Goal: Task Accomplishment & Management: Complete application form

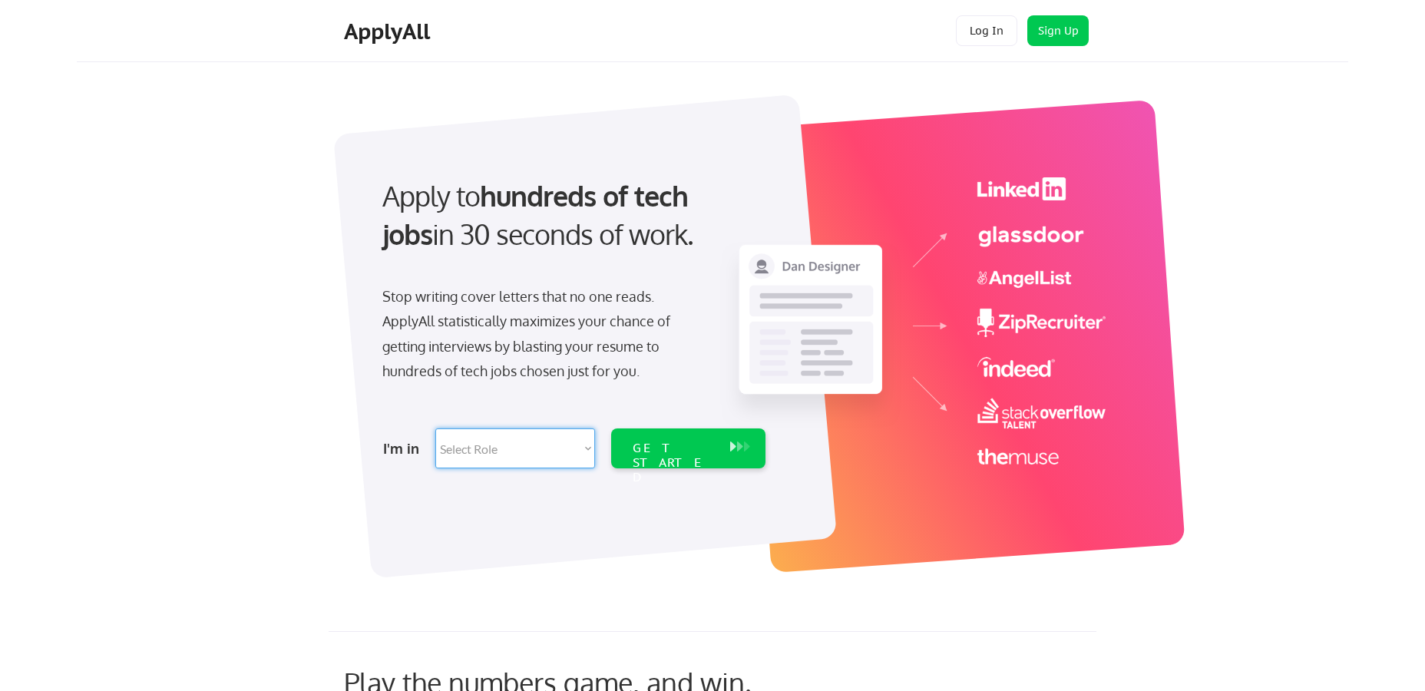
click at [590, 447] on select "Select Role Software Engineering Product Management Customer Success Sales UI/U…" at bounding box center [515, 448] width 160 height 40
select select ""customer_support""
click at [435, 428] on select "Select Role Software Engineering Product Management Customer Success Sales UI/U…" at bounding box center [515, 448] width 160 height 40
select select ""customer_support""
click at [653, 441] on div "GET STARTED" at bounding box center [674, 463] width 82 height 45
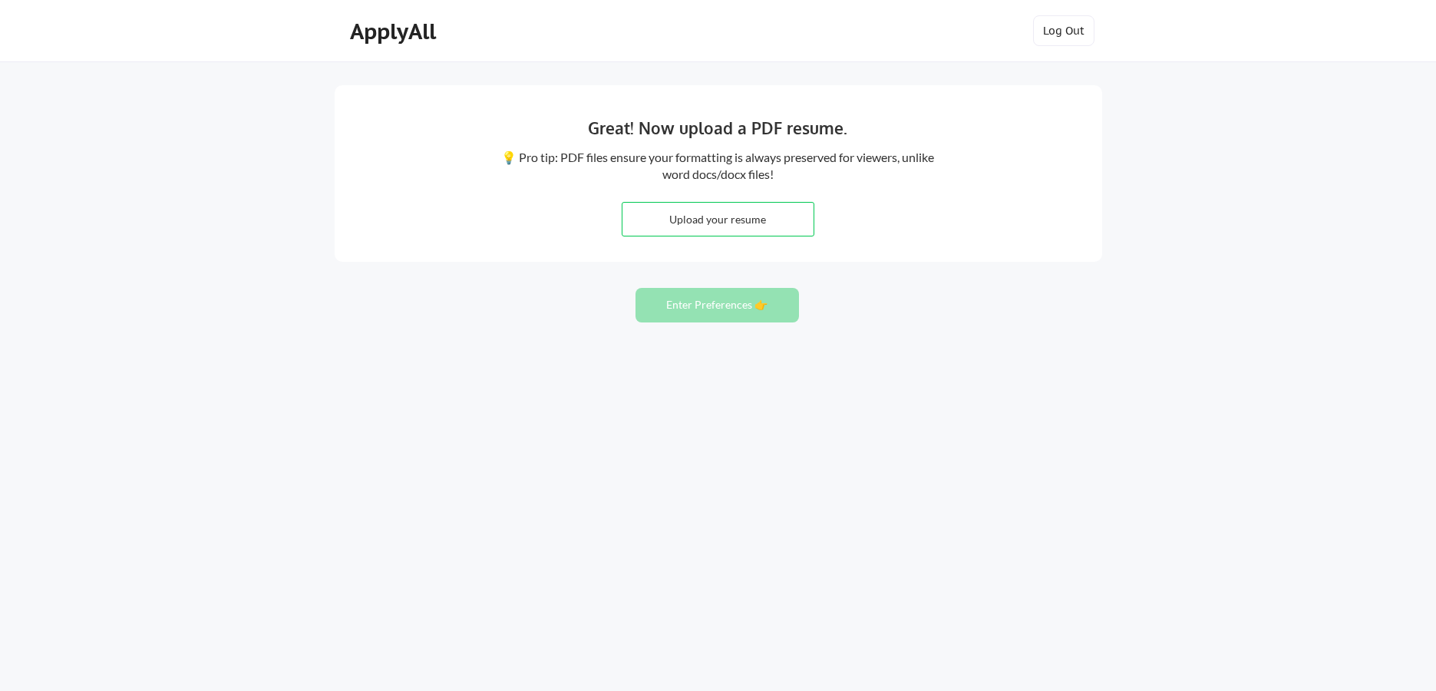
click at [689, 221] on input "file" at bounding box center [718, 219] width 191 height 33
type input "C:\fakepath\Lida's New R. (1).docx"
click at [712, 216] on input "file" at bounding box center [718, 219] width 191 height 33
type input "C:\fakepath\Lida's New R. (1).docx"
click at [741, 309] on button "Enter Preferences 👉" at bounding box center [718, 305] width 164 height 35
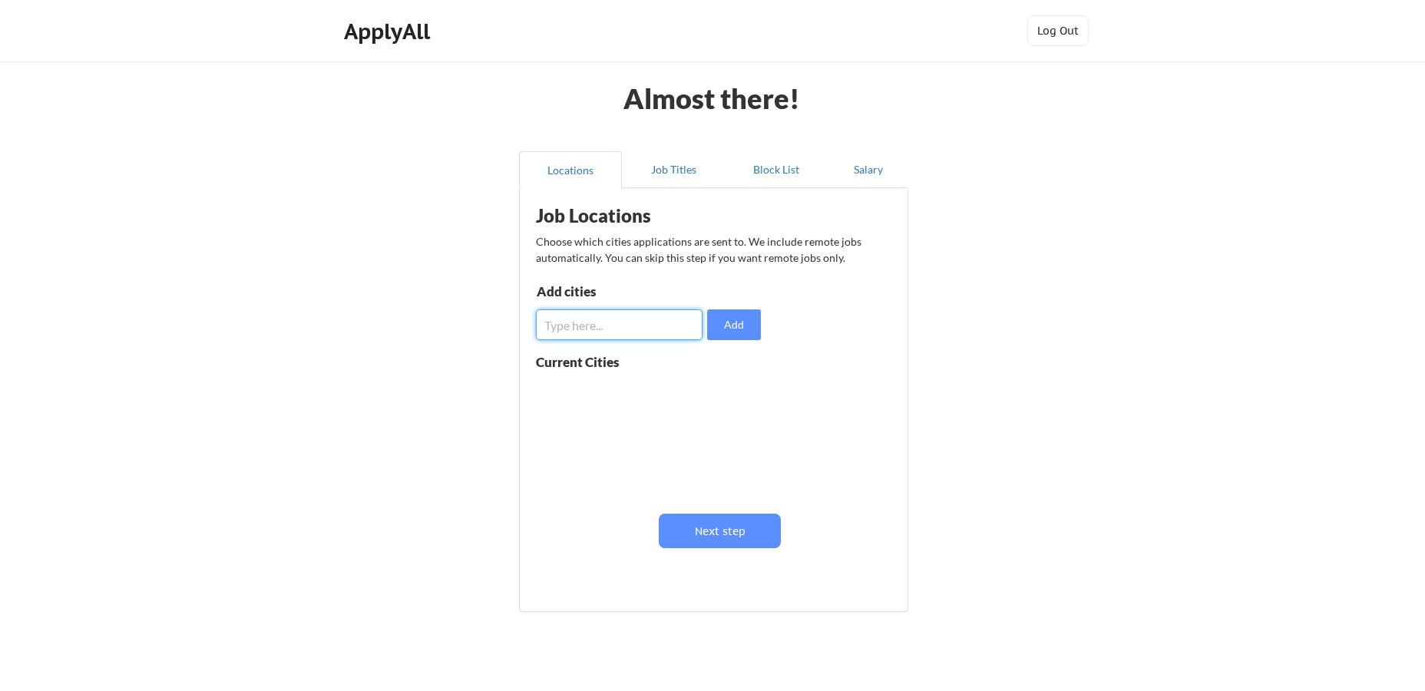
click at [580, 326] on input "input" at bounding box center [619, 324] width 167 height 31
click at [649, 322] on input "input" at bounding box center [619, 324] width 167 height 31
type input "kissimme"
click at [741, 322] on button "Add" at bounding box center [734, 324] width 54 height 31
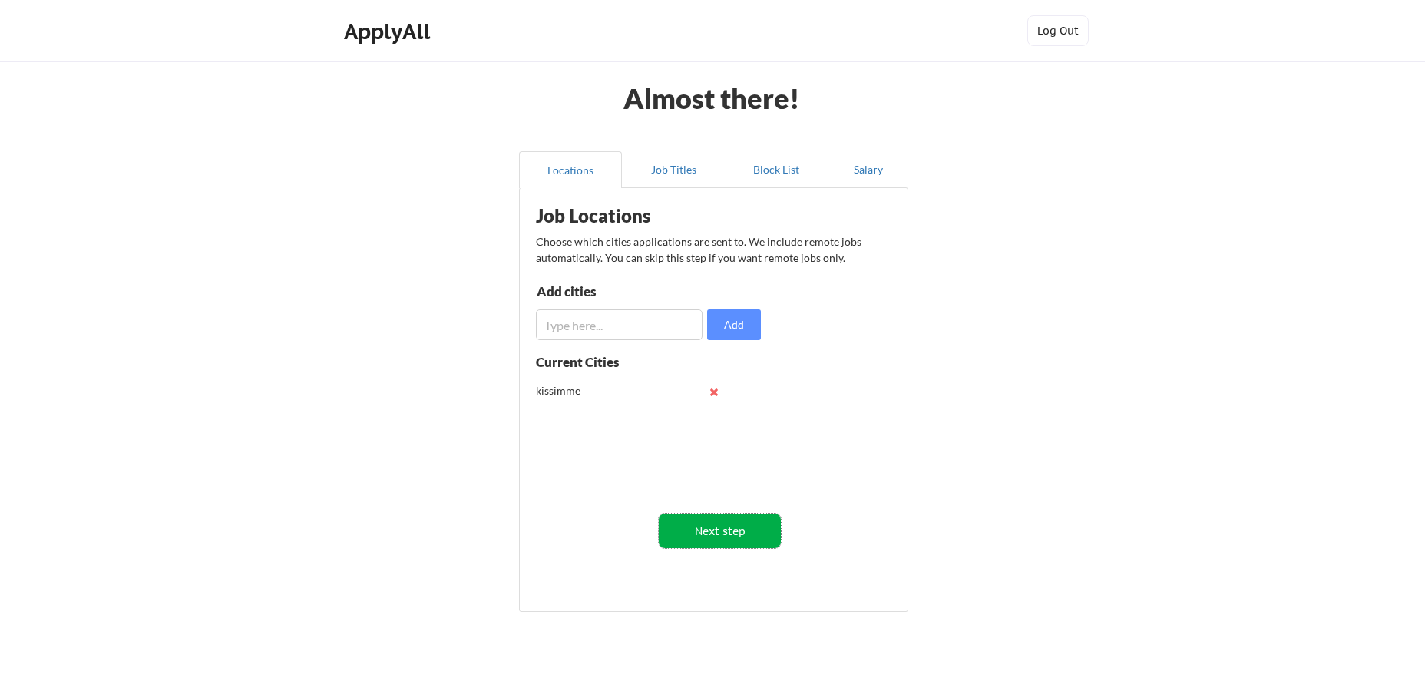
click at [735, 529] on button "Next step" at bounding box center [720, 531] width 122 height 35
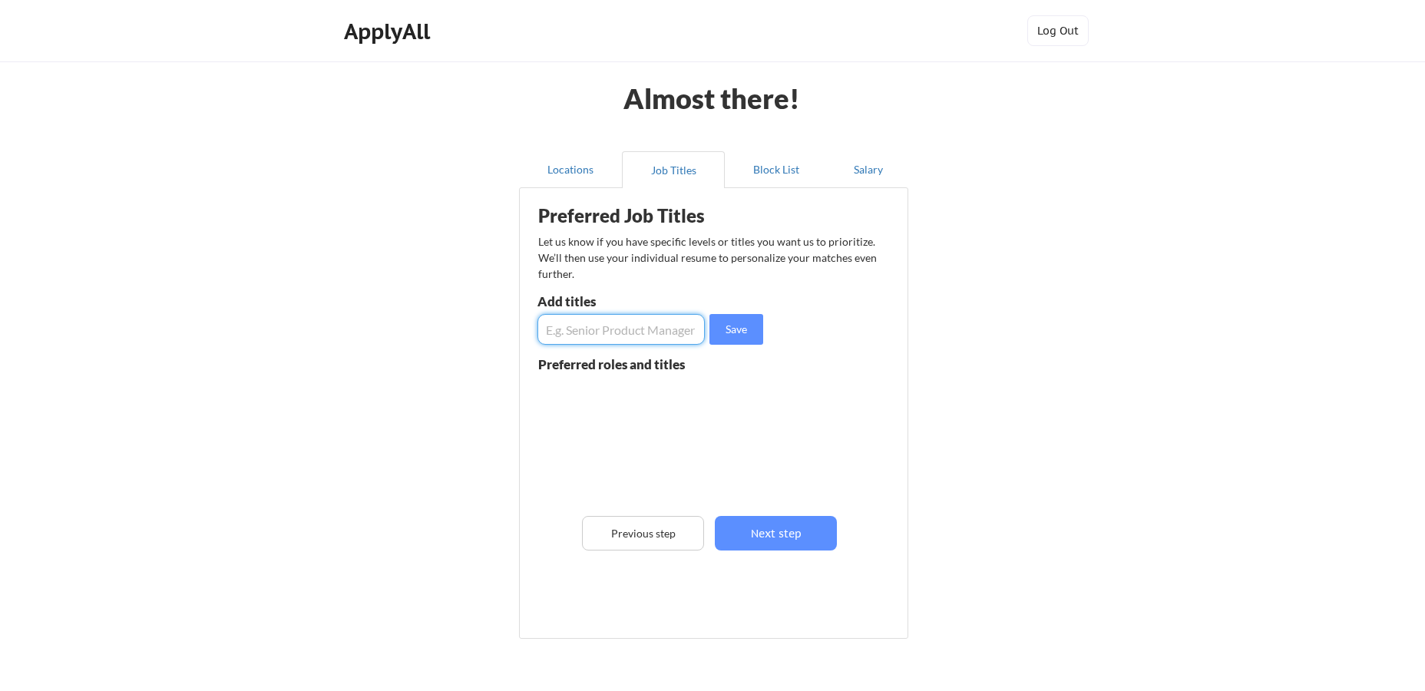
click at [577, 315] on input "input" at bounding box center [620, 329] width 167 height 31
type input "C"
type input "Benefits Verification Specialist"
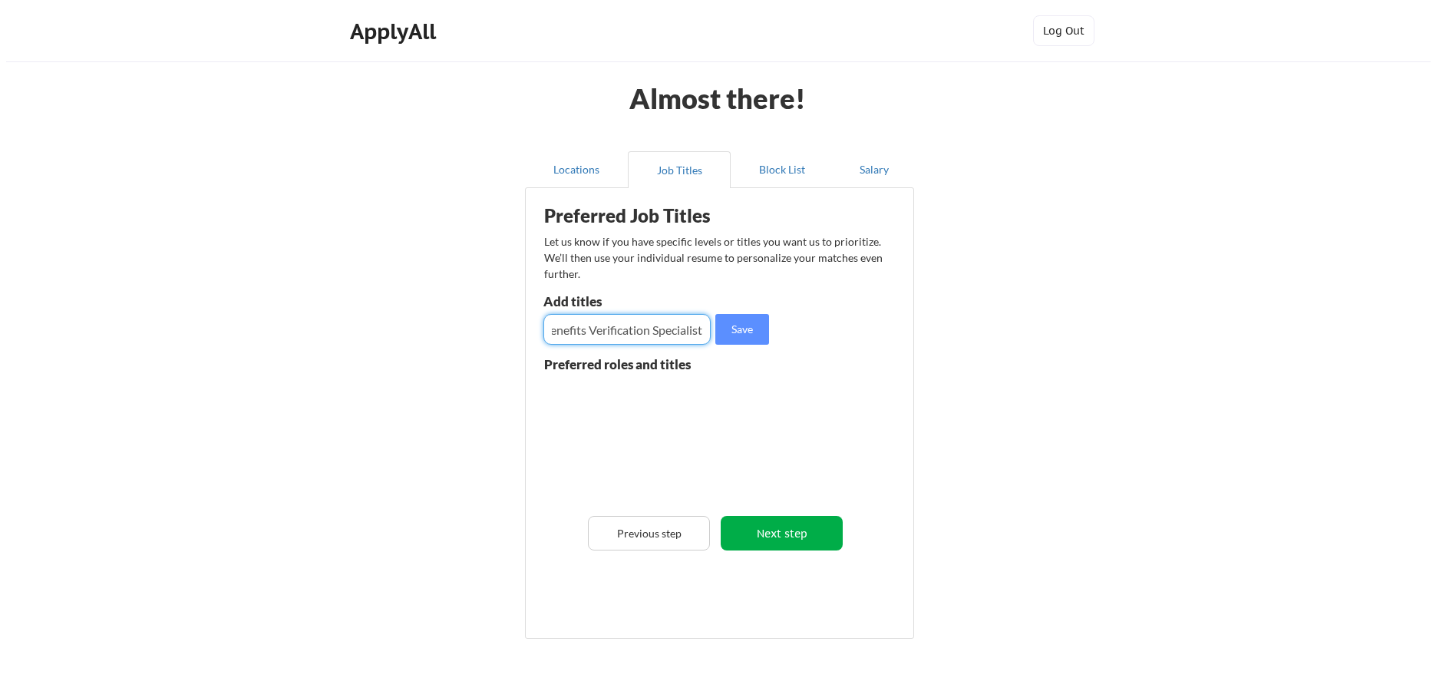
scroll to position [0, 0]
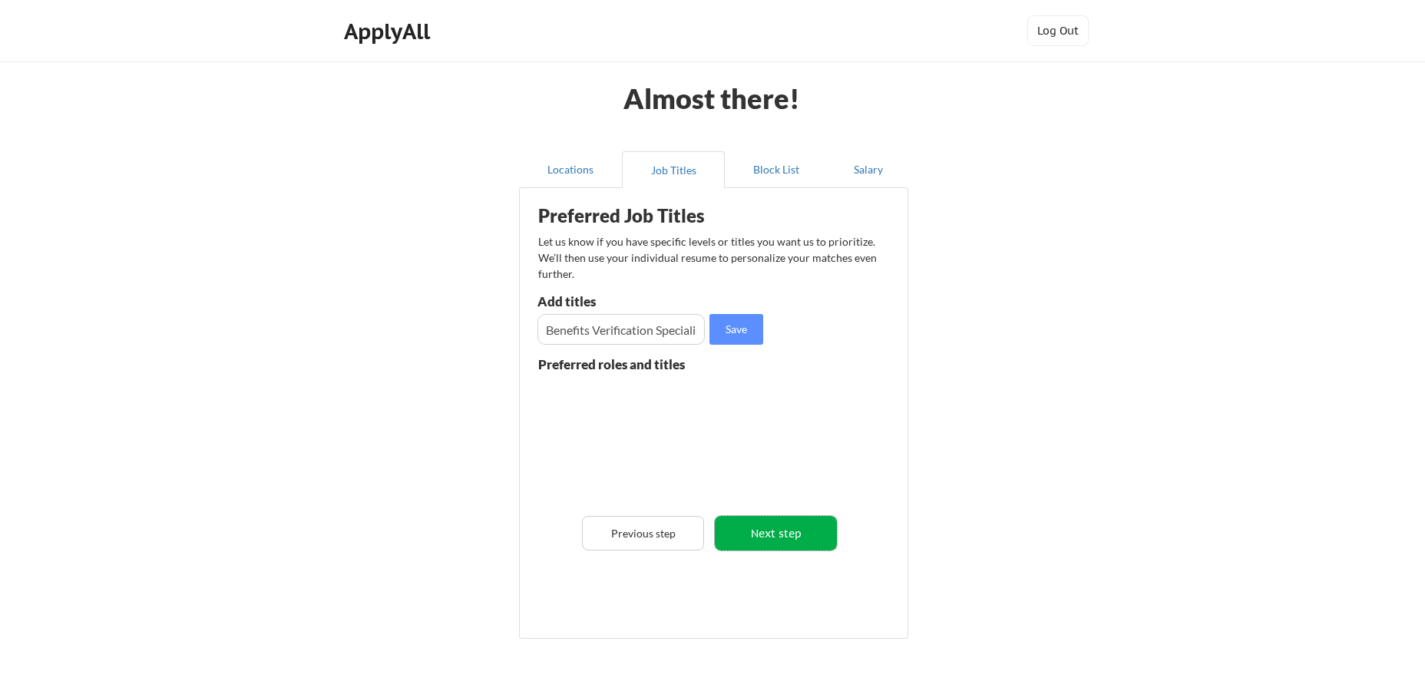
click at [788, 531] on button "Next step" at bounding box center [776, 533] width 122 height 35
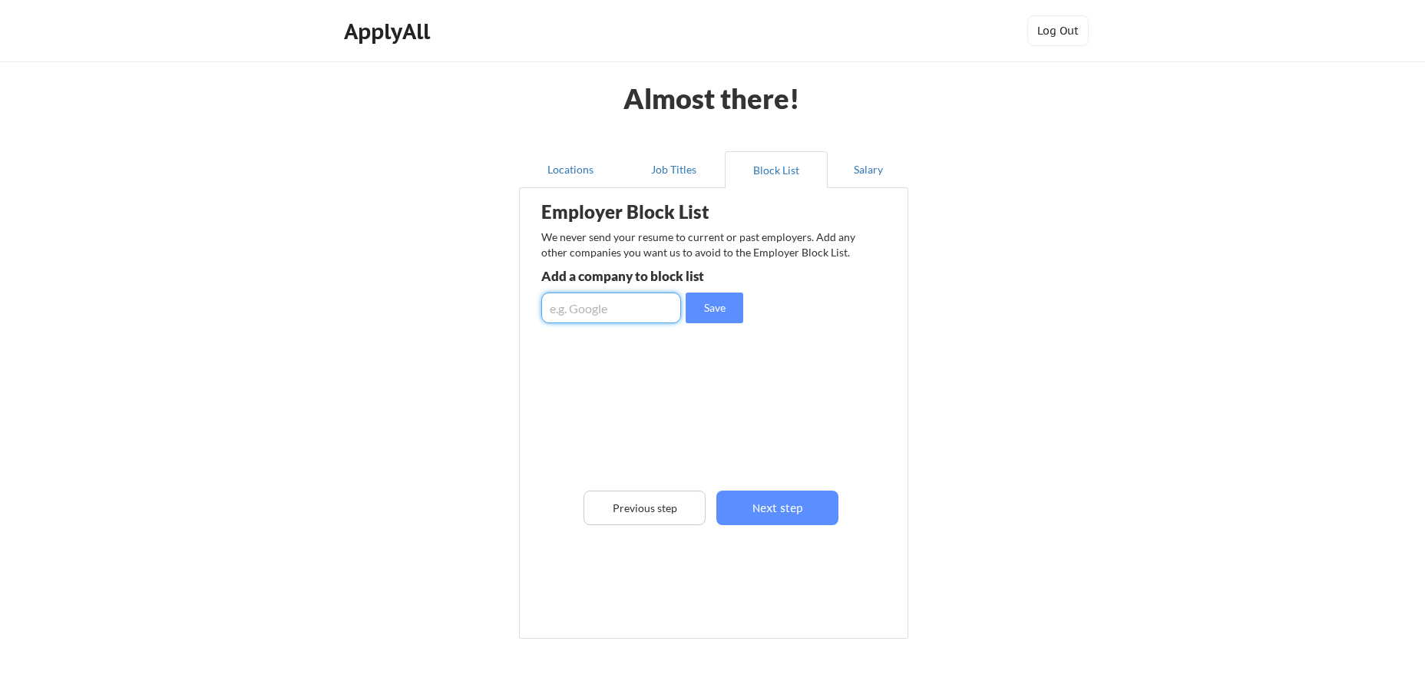
click at [583, 303] on input "input" at bounding box center [611, 307] width 140 height 31
click at [786, 512] on button "Next step" at bounding box center [777, 508] width 122 height 35
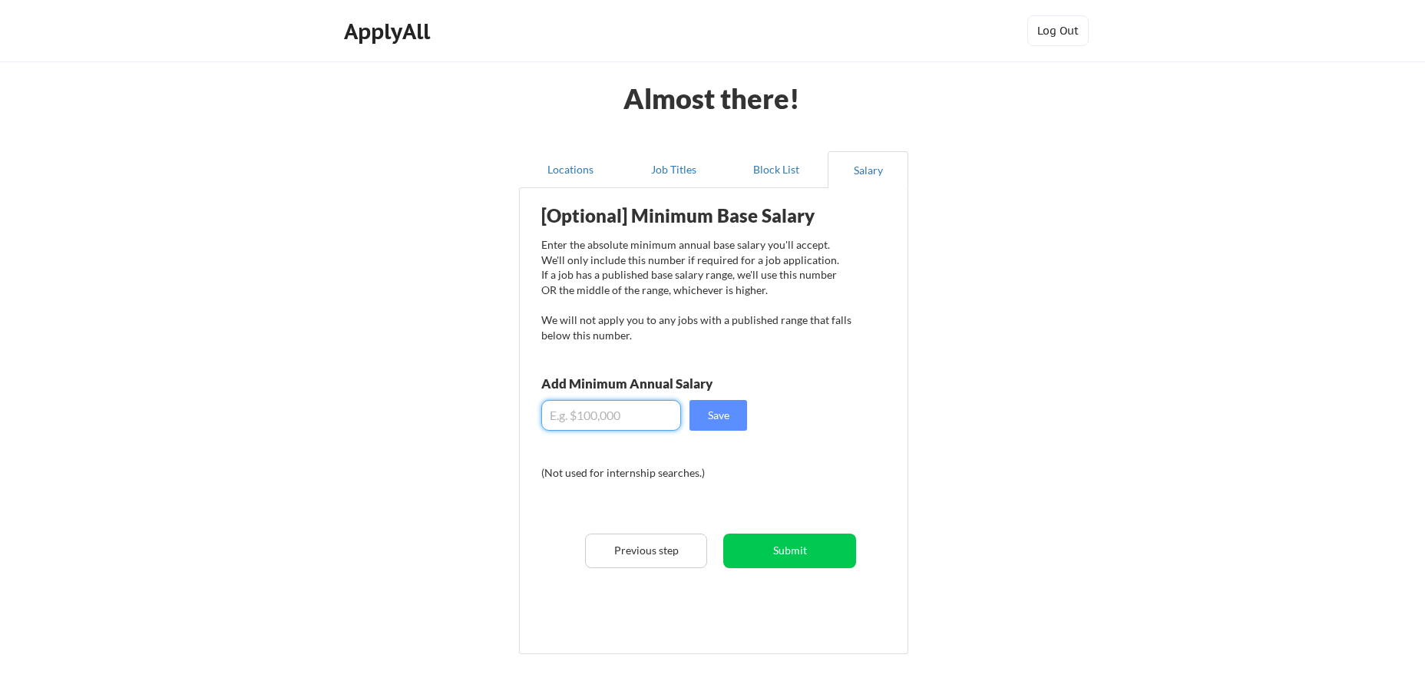
click at [612, 419] on input "input" at bounding box center [611, 415] width 140 height 31
type input "$23"
click at [824, 553] on button "Submit" at bounding box center [789, 551] width 133 height 35
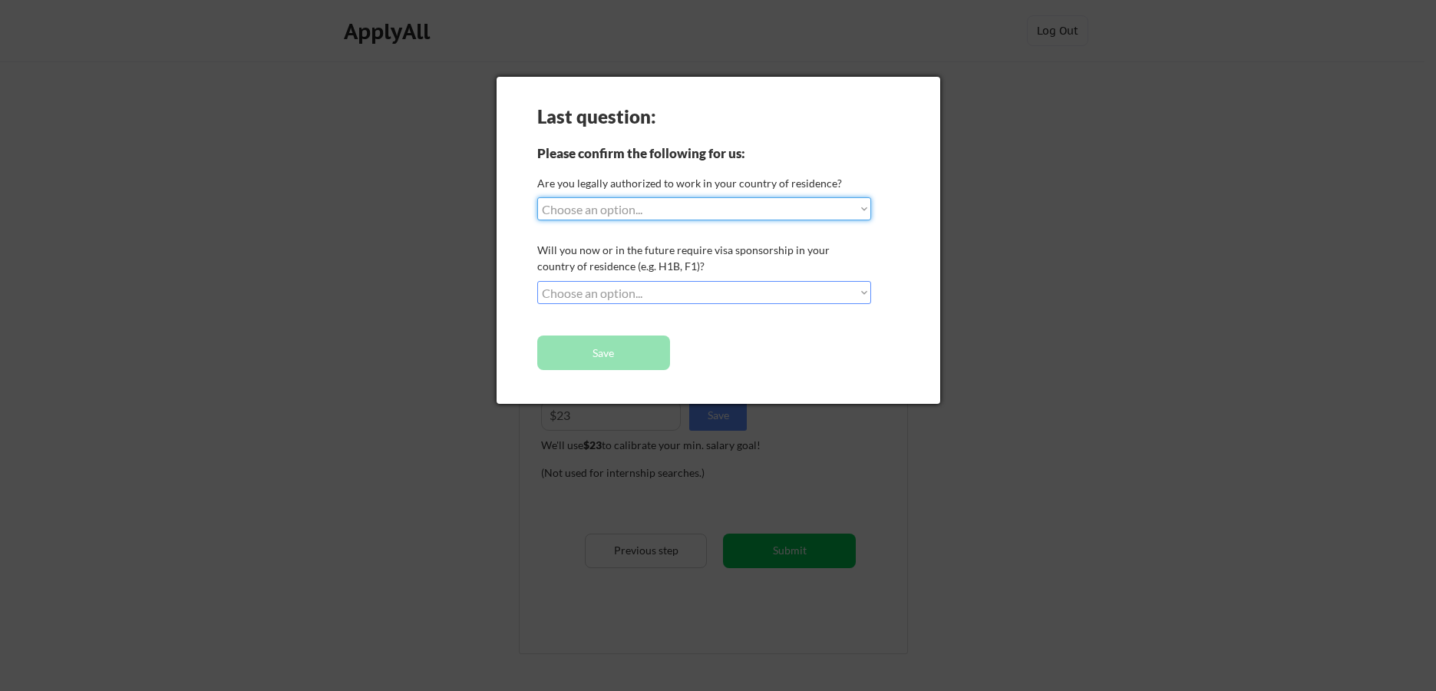
click at [616, 216] on select "Choose an option... Yes, I am a [DEMOGRAPHIC_DATA] Citizen Yes, I am a [DEMOGRA…" at bounding box center [704, 208] width 334 height 23
select select ""yes__i_am_a_[DEMOGRAPHIC_DATA]""
click at [537, 197] on select "Choose an option... Yes, I am a [DEMOGRAPHIC_DATA] Citizen Yes, I am a [DEMOGRA…" at bounding box center [704, 208] width 334 height 23
click at [624, 292] on select "Choose an option... No, I will not need sponsorship Yes, I will need sponsorship" at bounding box center [704, 292] width 334 height 23
select select ""no__i_will_not_need_sponsorship""
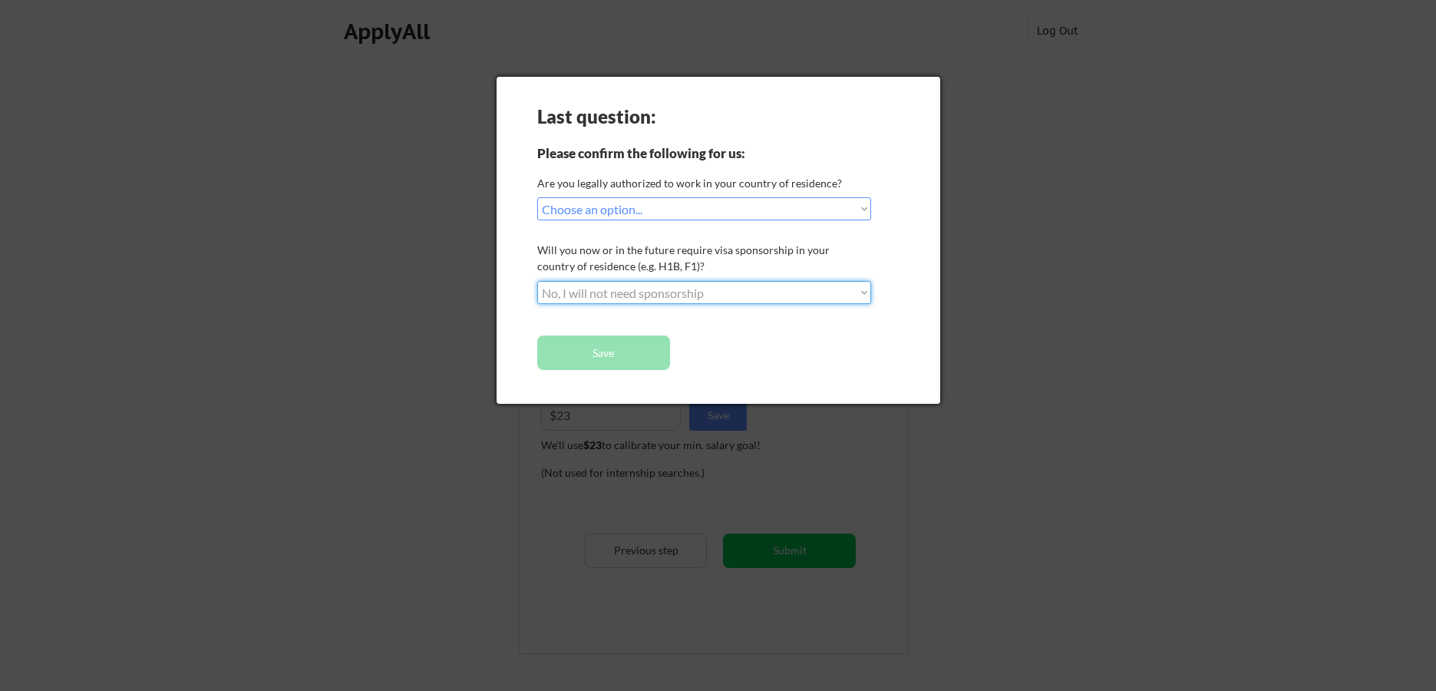
click at [537, 281] on select "Choose an option... No, I will not need sponsorship Yes, I will need sponsorship" at bounding box center [704, 292] width 334 height 23
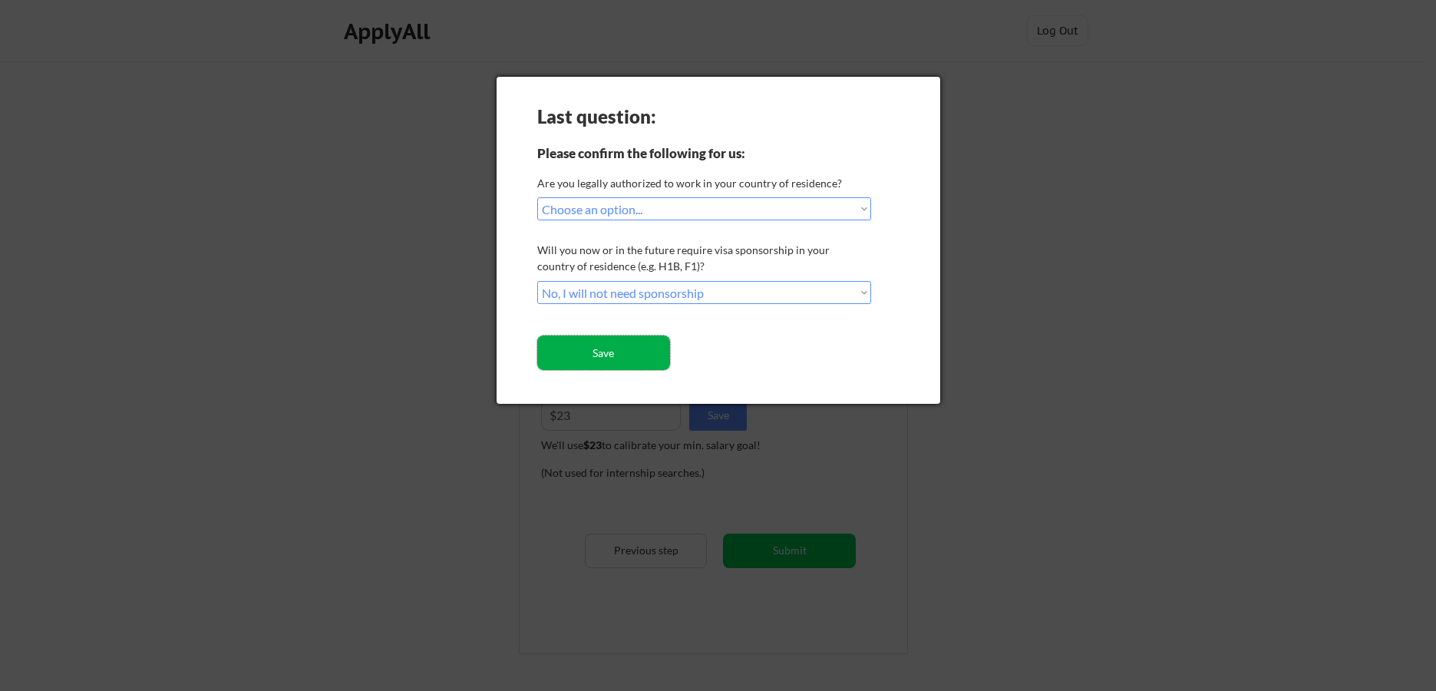
click at [603, 345] on button "Save" at bounding box center [603, 352] width 133 height 35
